Goal: Navigation & Orientation: Find specific page/section

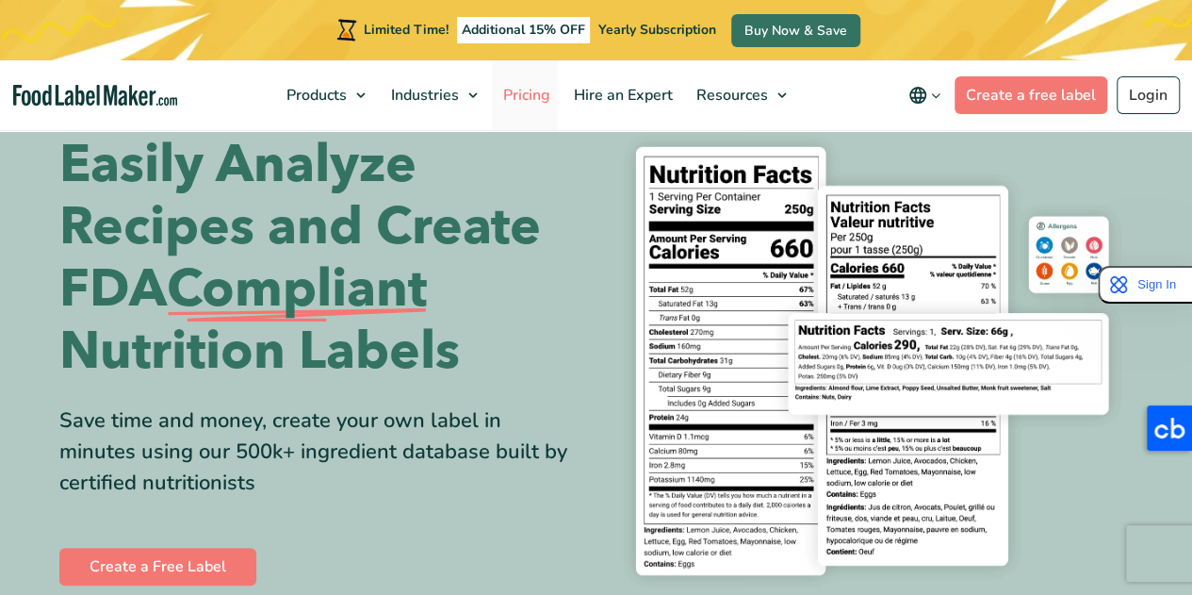
scroll to position [58, 0]
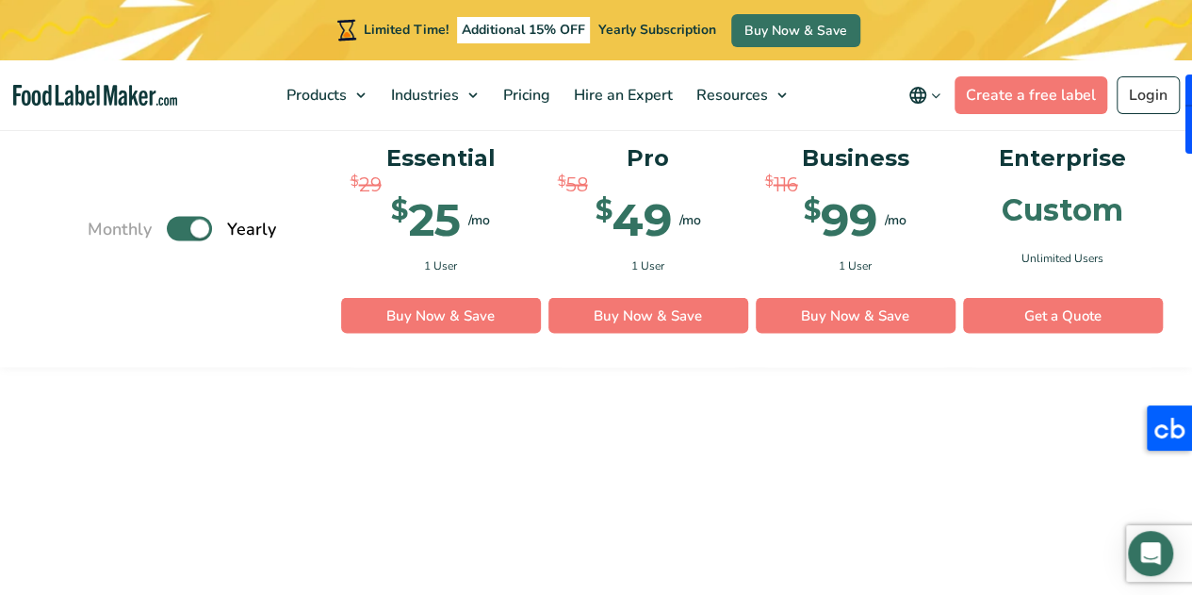
scroll to position [1754, 0]
click at [122, 89] on img "Food Label Maker homepage" at bounding box center [95, 96] width 164 height 22
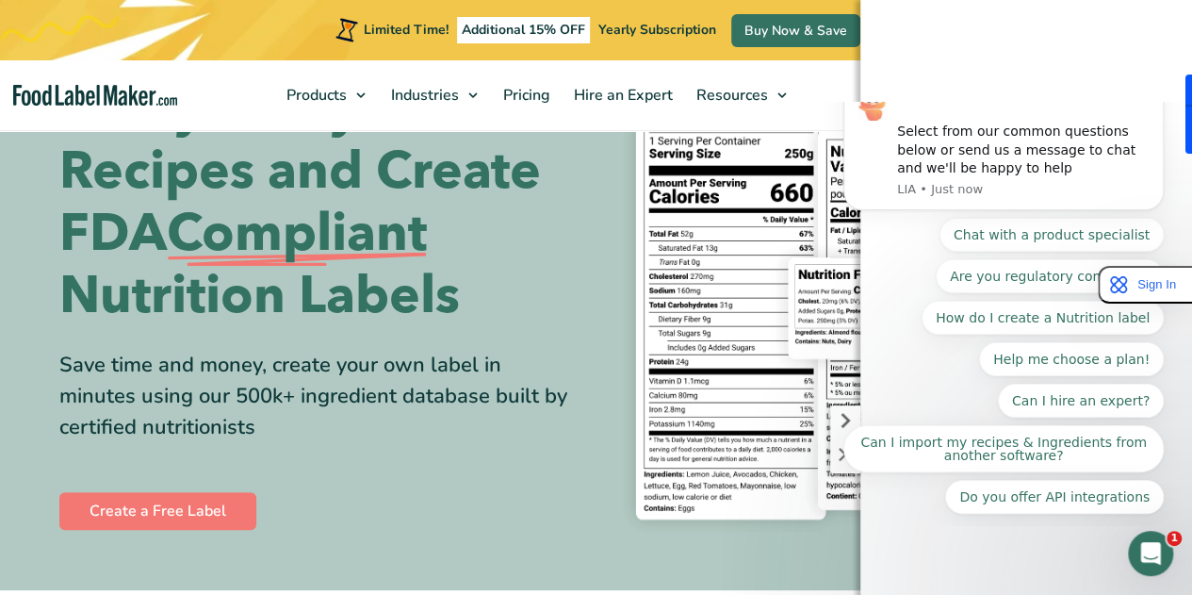
scroll to position [107, 0]
click at [1156, 559] on div "Open Intercom Messenger" at bounding box center [1147, 550] width 62 height 62
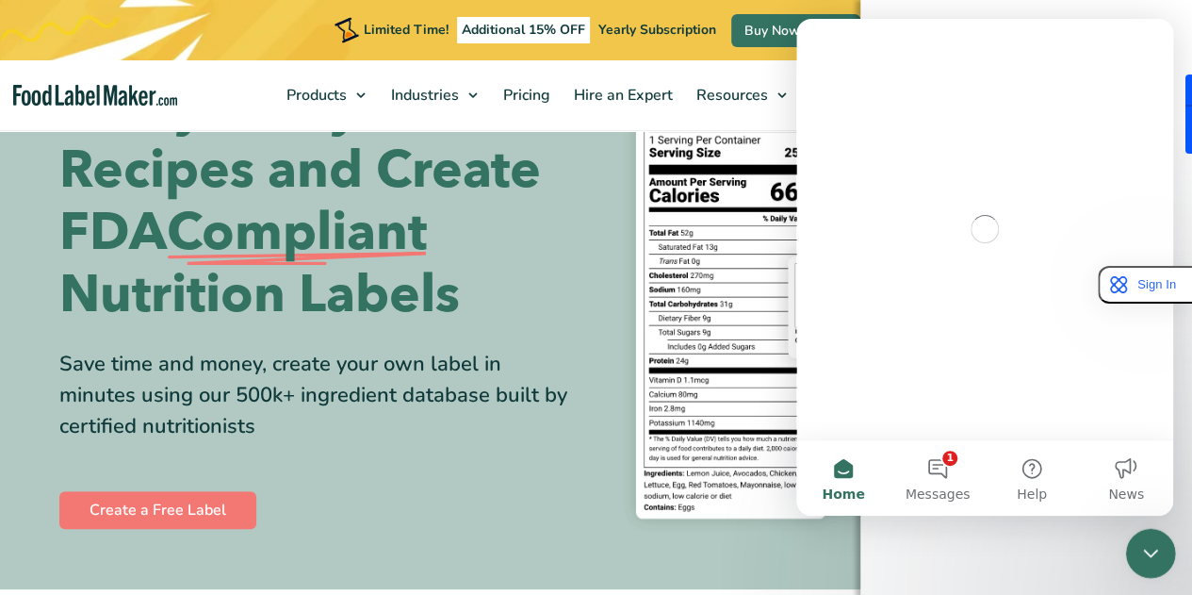
scroll to position [0, 0]
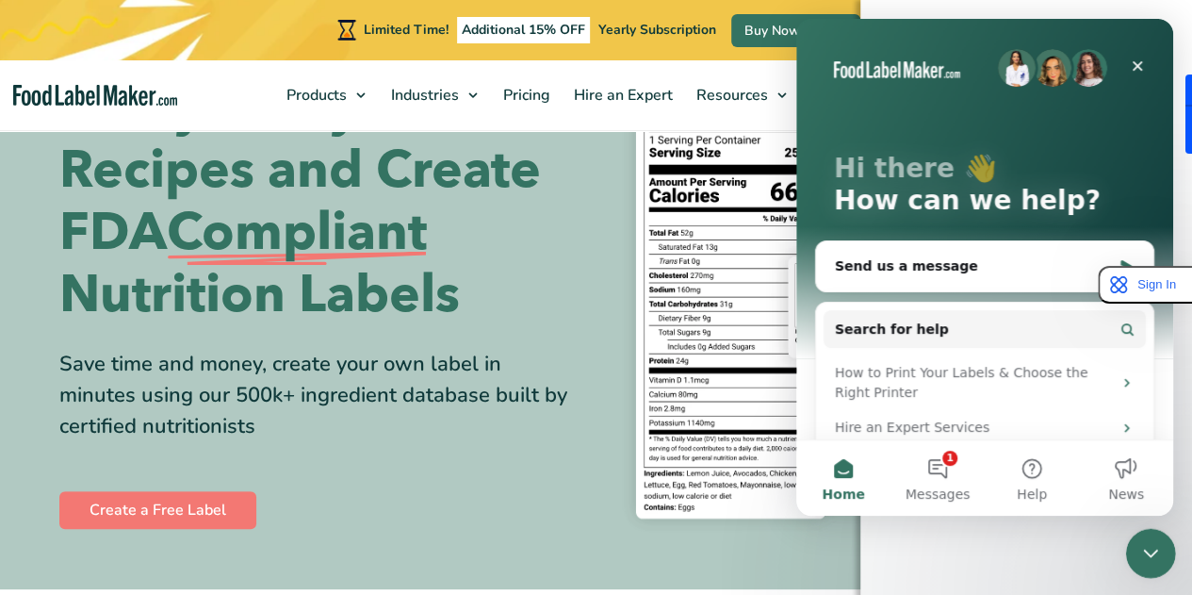
click at [1157, 560] on icon "Close Intercom Messenger" at bounding box center [1147, 550] width 23 height 23
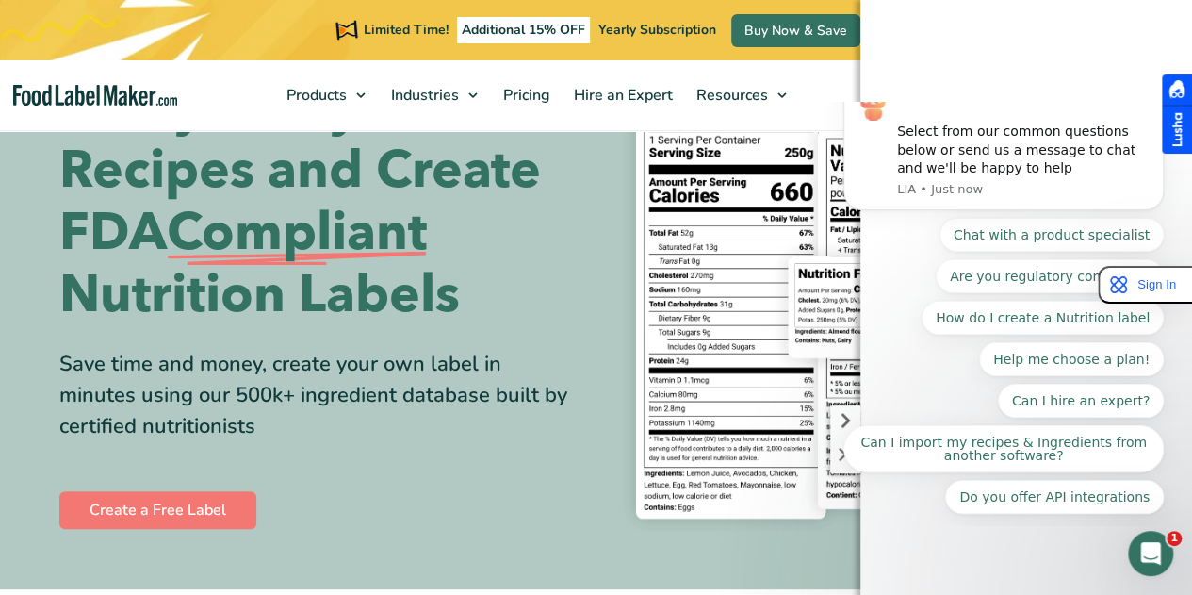
click at [1166, 125] on div at bounding box center [1177, 113] width 30 height 79
